Goal: Task Accomplishment & Management: Manage account settings

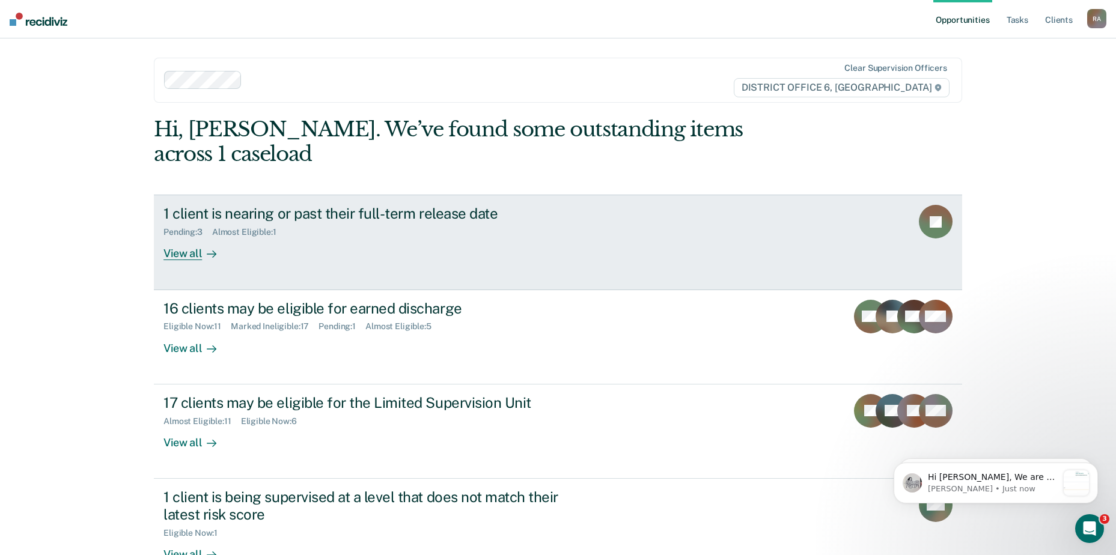
click at [346, 205] on div "1 client is nearing or past their full-term release date" at bounding box center [374, 213] width 422 height 17
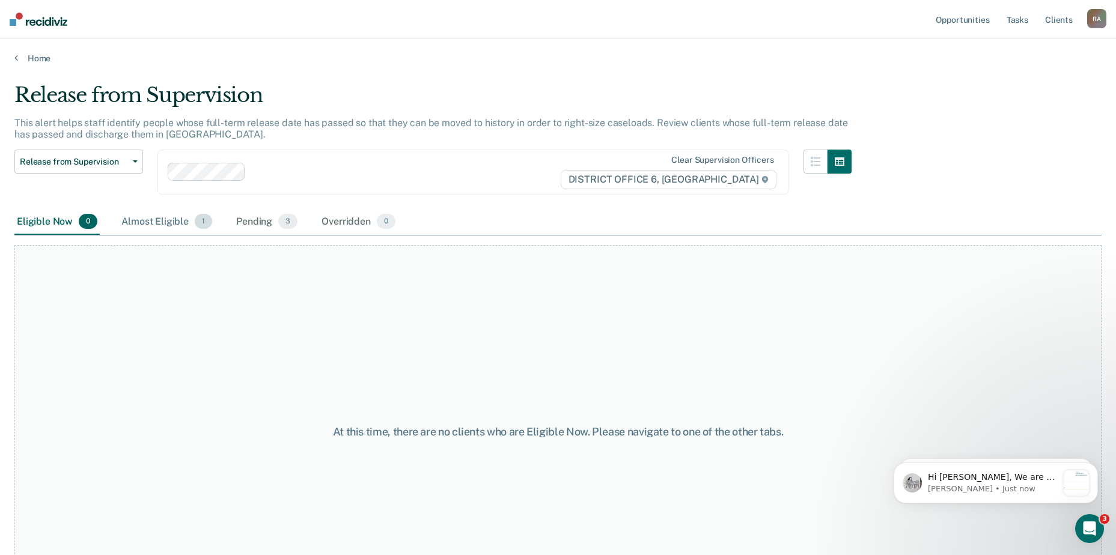
click at [179, 218] on div "Almost Eligible 1" at bounding box center [167, 222] width 96 height 26
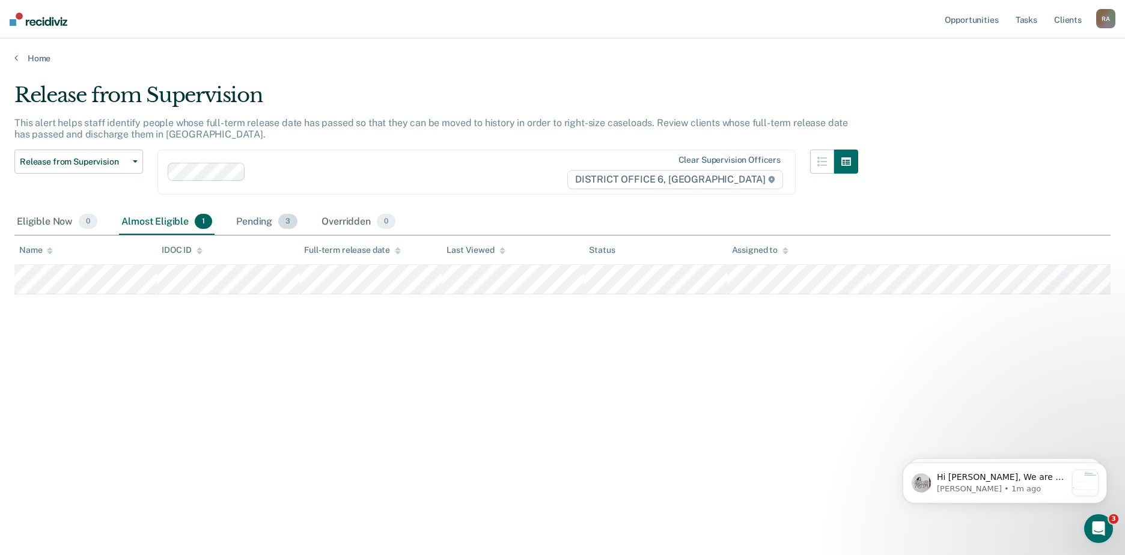
click at [254, 226] on div "Pending 3" at bounding box center [267, 222] width 66 height 26
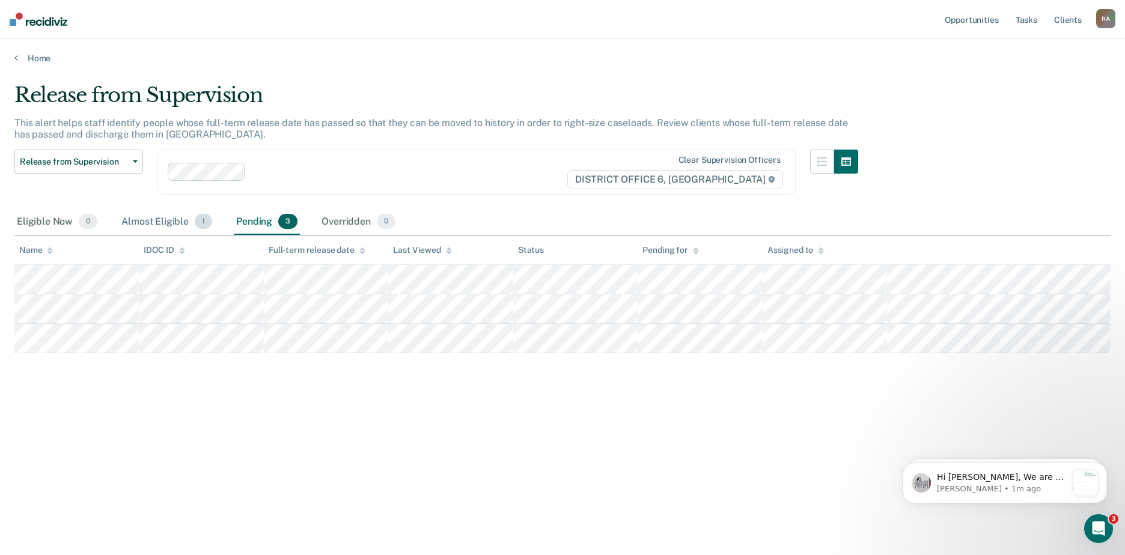
click at [166, 217] on div "Almost Eligible 1" at bounding box center [167, 222] width 96 height 26
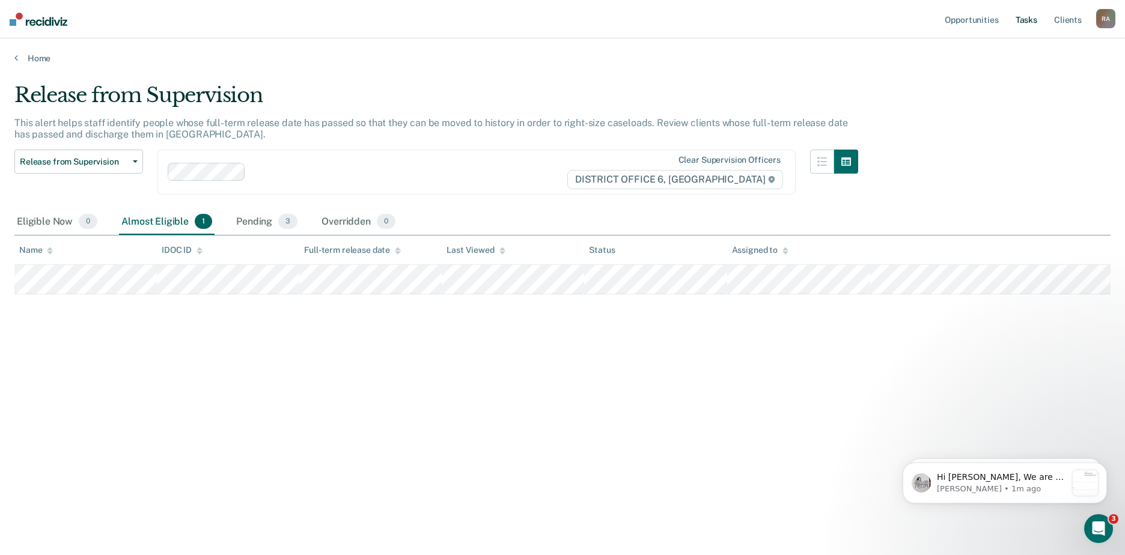
click at [1025, 19] on link "Tasks" at bounding box center [1026, 19] width 26 height 38
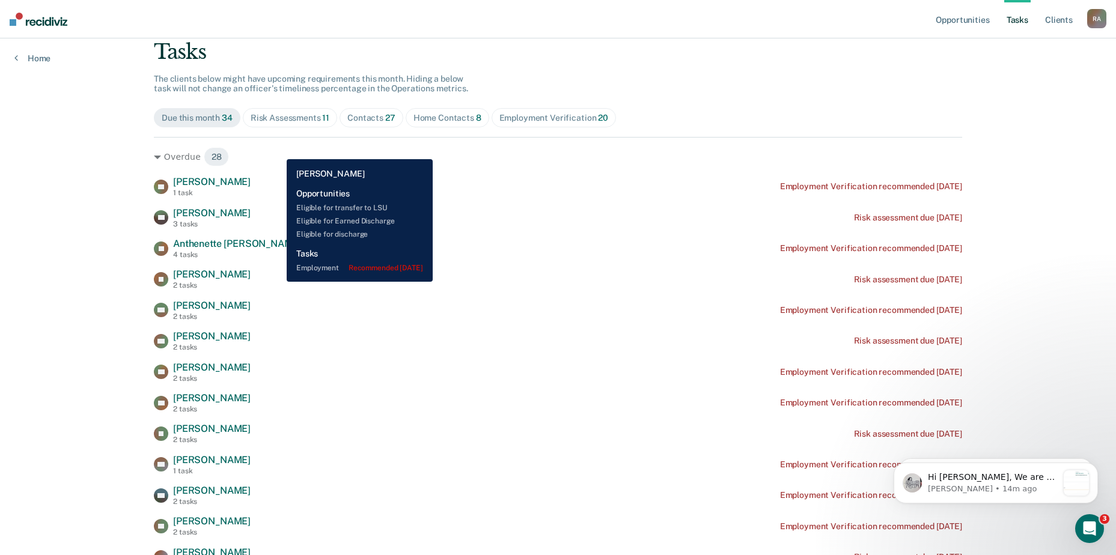
scroll to position [60, 0]
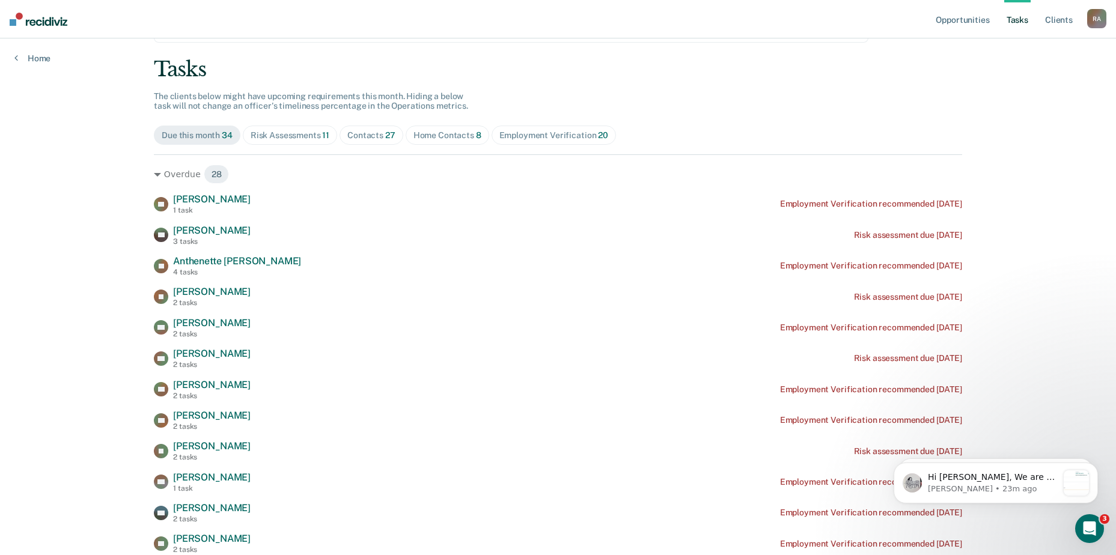
click at [1019, 17] on link "Tasks" at bounding box center [1017, 19] width 26 height 38
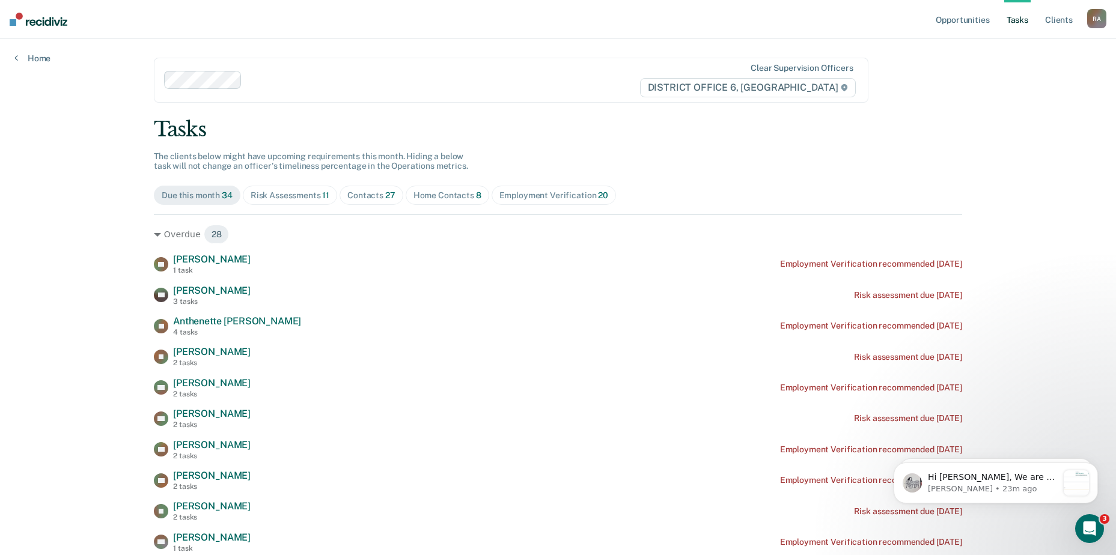
click at [202, 191] on div "Due this month 34" at bounding box center [197, 195] width 71 height 10
click at [435, 191] on div "Home Contacts 8" at bounding box center [447, 195] width 68 height 10
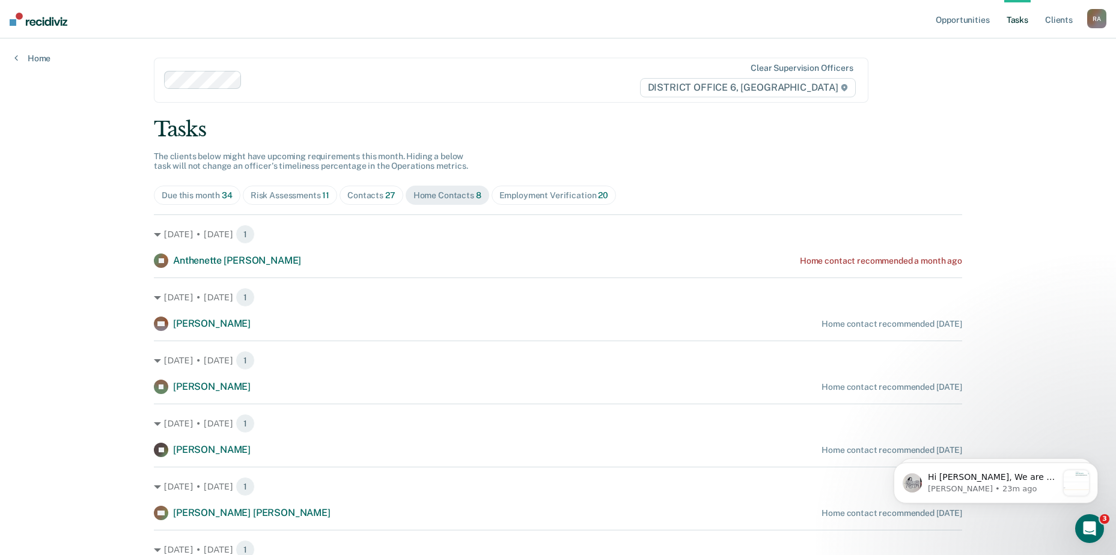
click at [192, 195] on div "Due this month 34" at bounding box center [197, 195] width 71 height 10
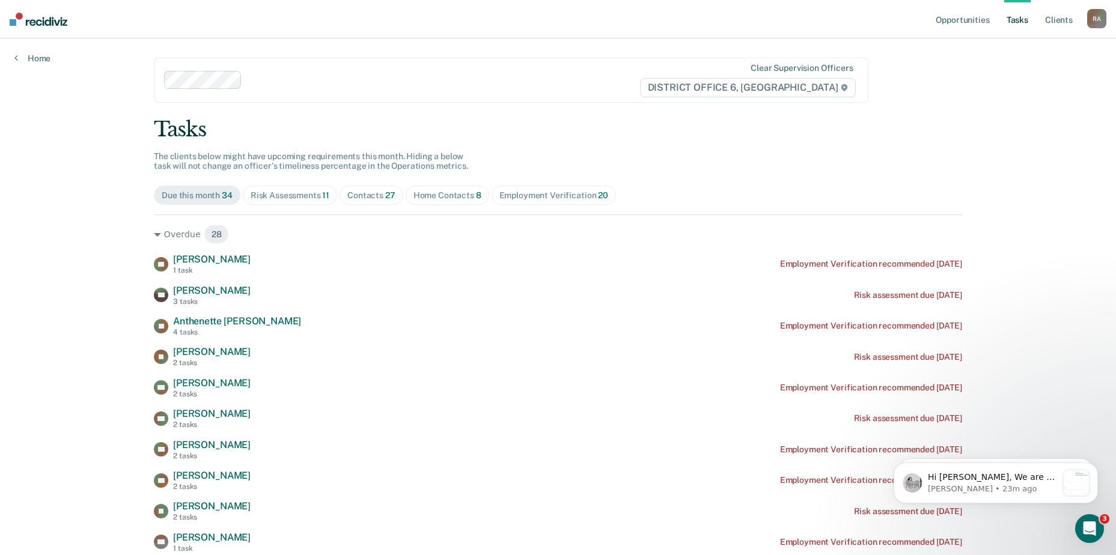
click at [285, 190] on div "Risk Assessments 11" at bounding box center [290, 195] width 79 height 10
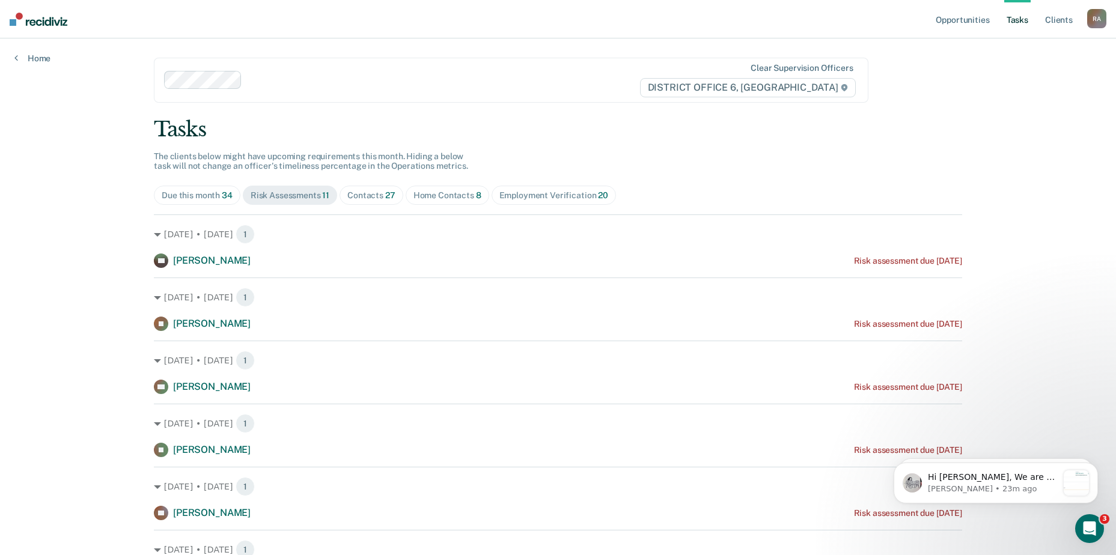
click at [452, 190] on div "Home Contacts 8" at bounding box center [447, 195] width 68 height 10
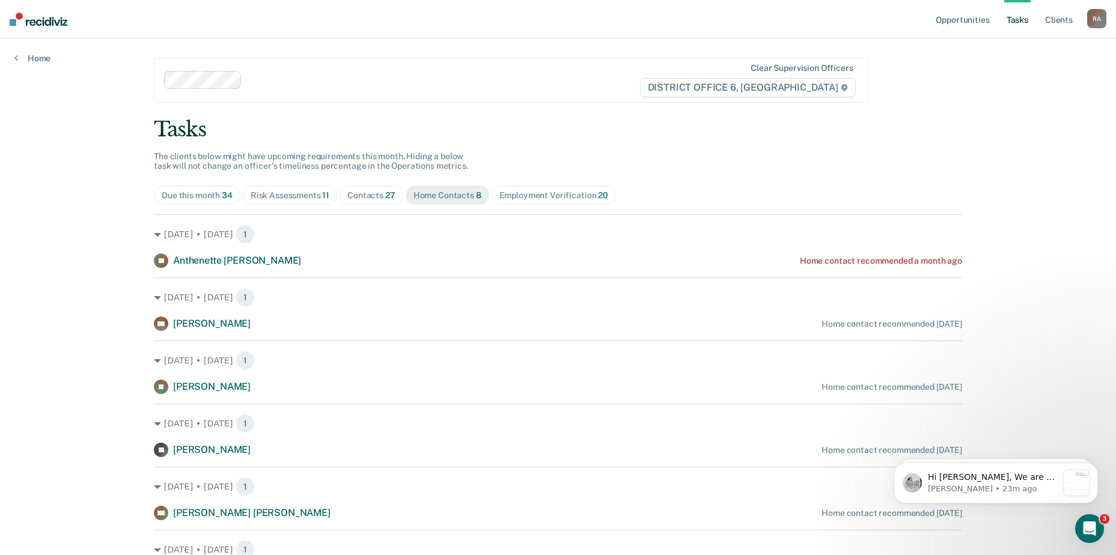
click at [531, 190] on div "Employment Verification 20" at bounding box center [553, 195] width 109 height 10
